Goal: Task Accomplishment & Management: Manage account settings

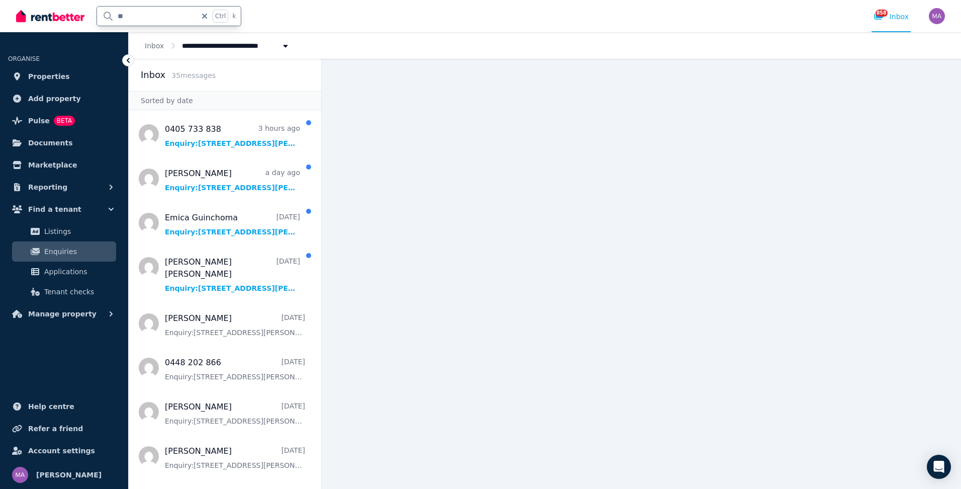
type input "*"
type input "****"
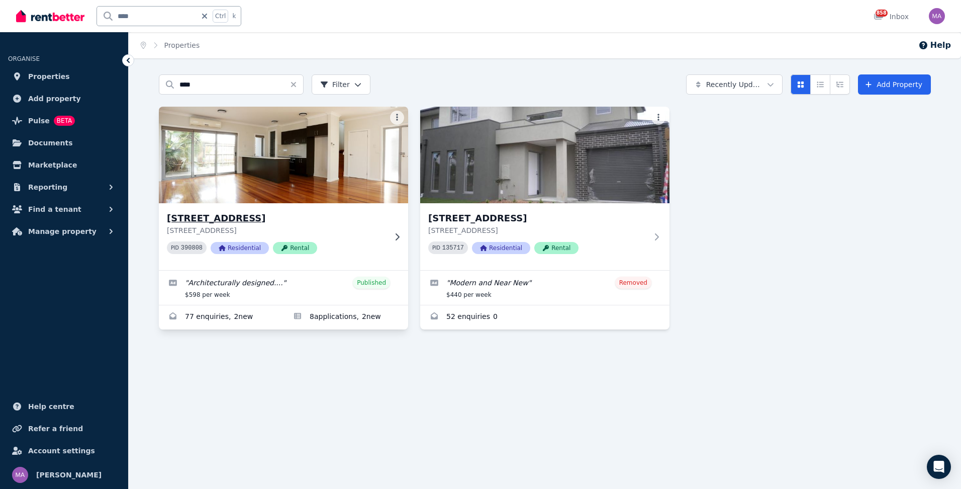
click at [396, 231] on div "[STREET_ADDRESS][GEOGRAPHIC_DATA][STREET_ADDRESS] 390808 Residential Rental" at bounding box center [283, 236] width 249 height 67
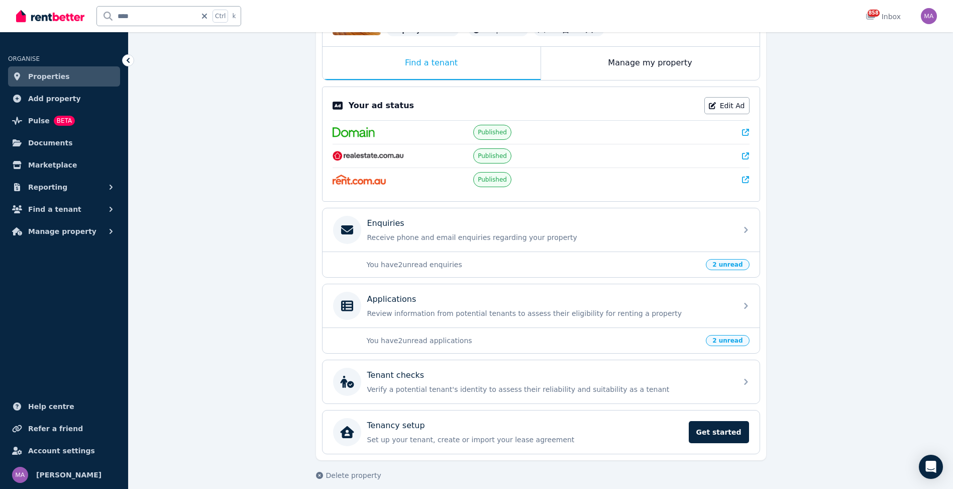
scroll to position [151, 0]
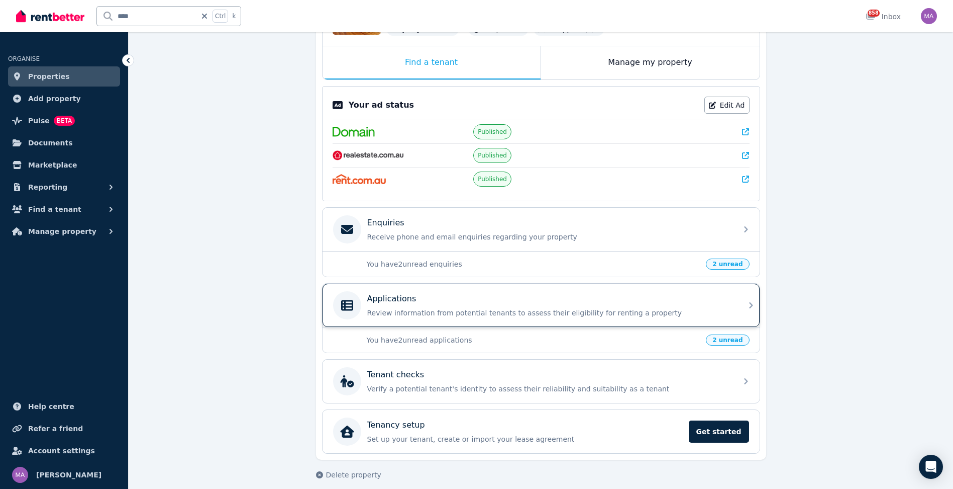
click at [742, 312] on div "Applications Review information from potential tenants to assess their eligibil…" at bounding box center [541, 304] width 437 height 43
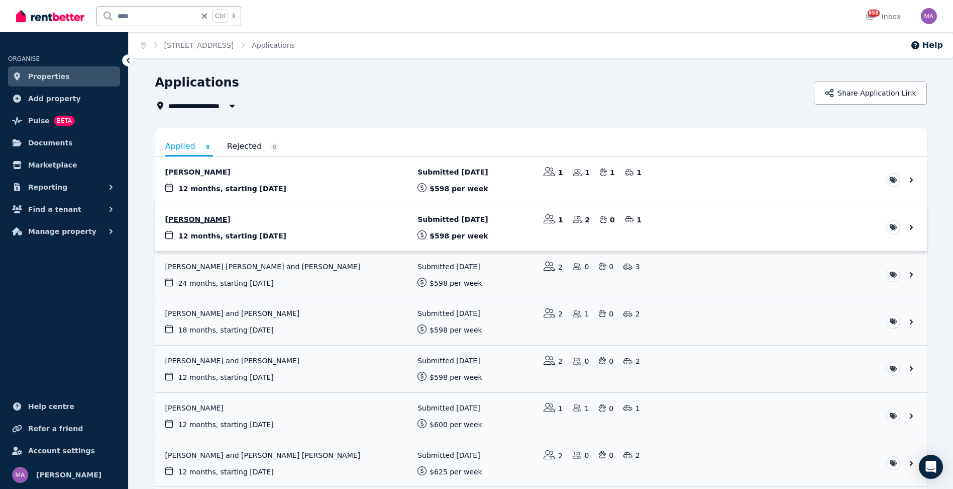
click at [206, 221] on link "View application: Cecilia Arriaza" at bounding box center [541, 227] width 772 height 47
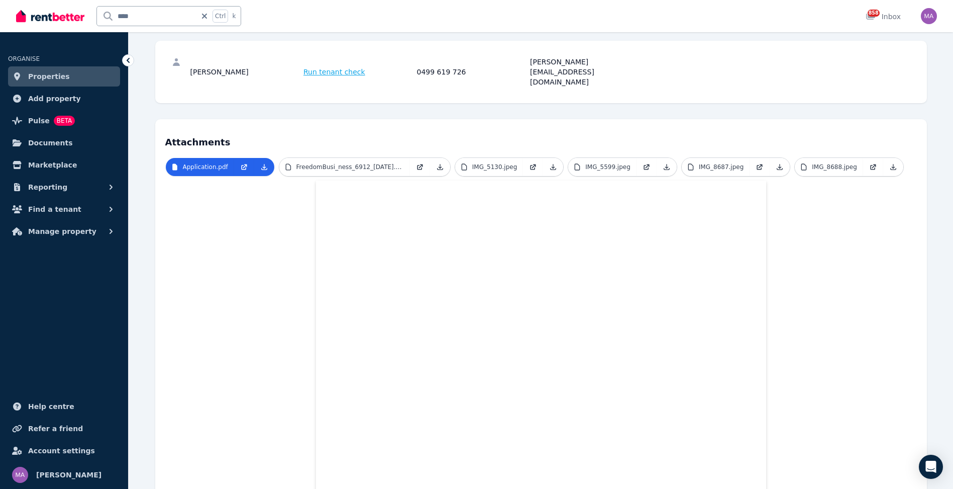
scroll to position [151, 0]
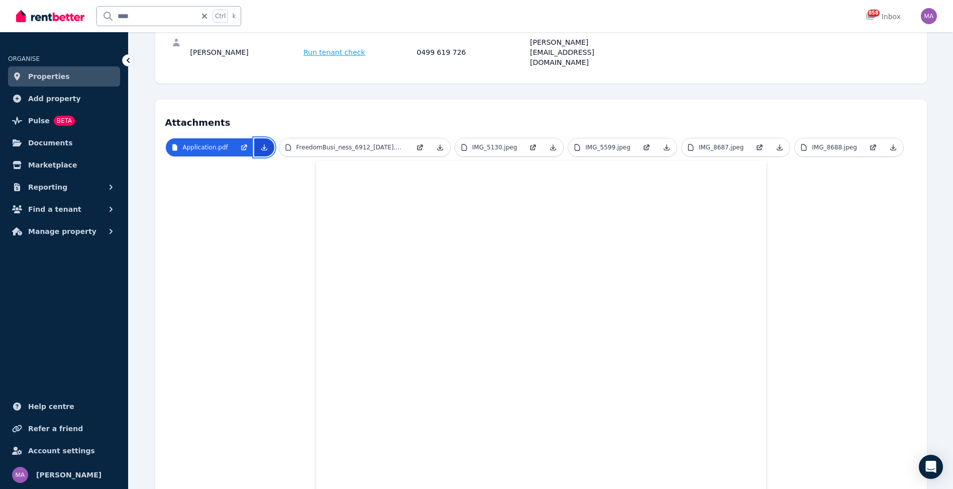
click at [262, 138] on link at bounding box center [264, 147] width 20 height 18
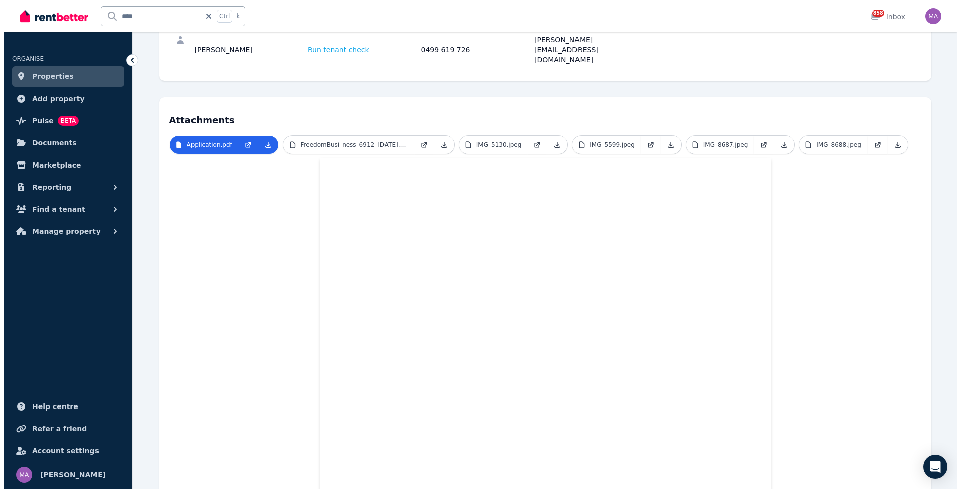
scroll to position [0, 0]
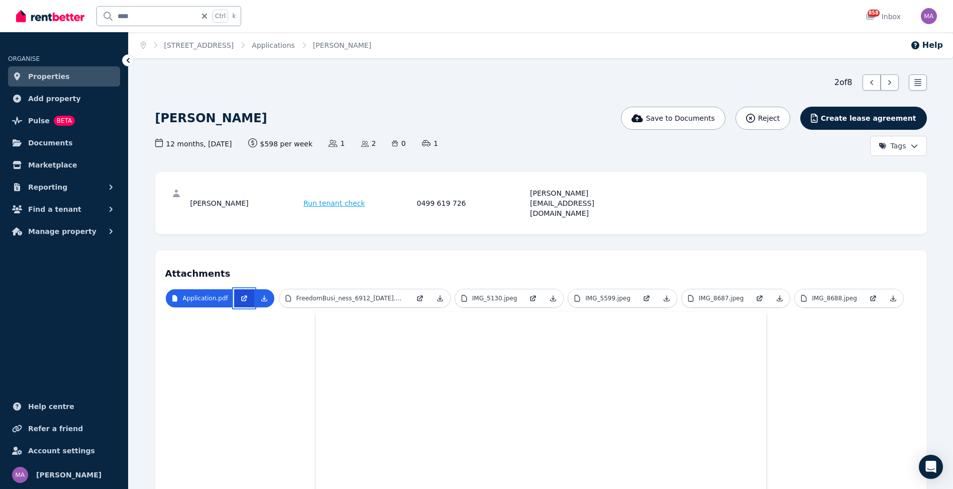
click at [250, 289] on link at bounding box center [244, 298] width 20 height 18
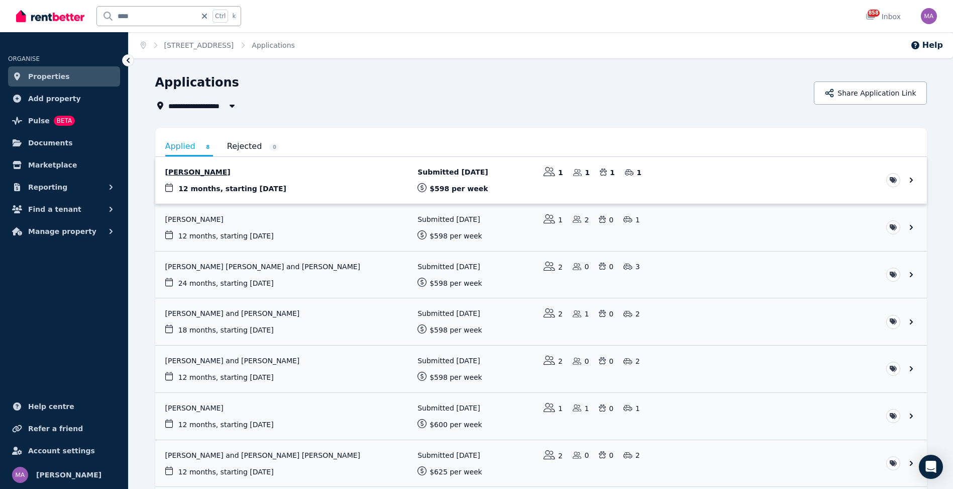
click at [239, 182] on link "View application: Shiraj Halwai" at bounding box center [541, 180] width 772 height 47
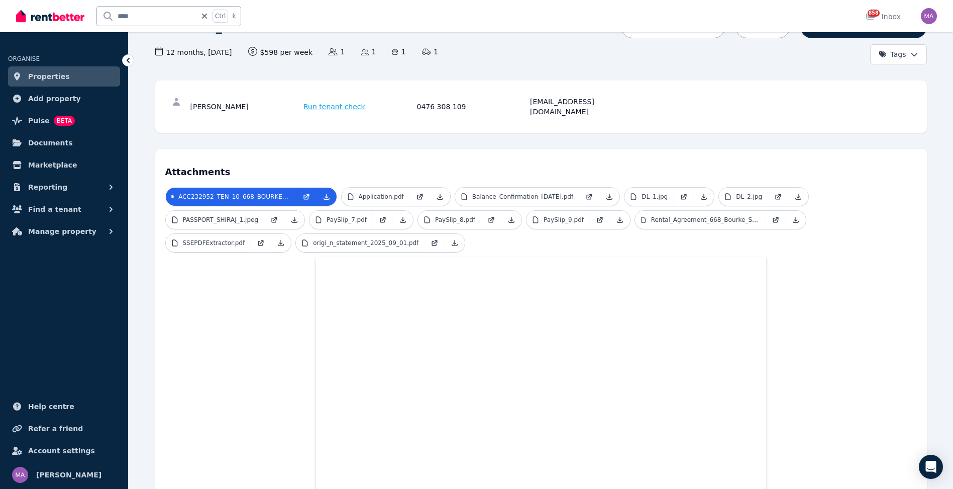
scroll to position [86, 0]
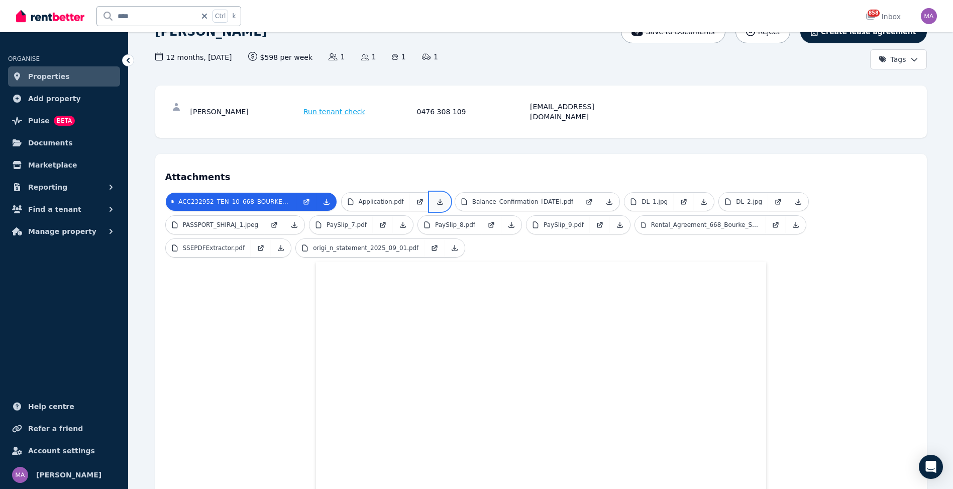
click at [444, 194] on link at bounding box center [440, 201] width 20 height 18
